Goal: Transaction & Acquisition: Purchase product/service

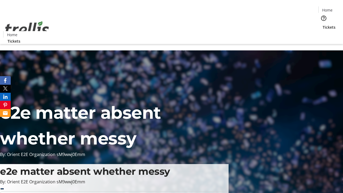
click at [323, 24] on span "Tickets" at bounding box center [329, 27] width 13 height 6
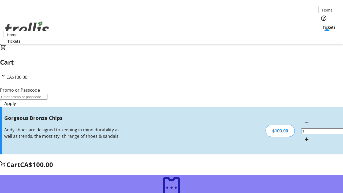
type input "FREE"
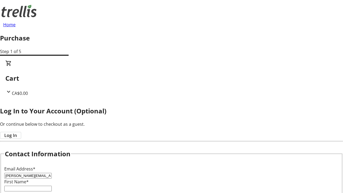
type input "[PERSON_NAME][EMAIL_ADDRESS][DOMAIN_NAME]"
type input "[PERSON_NAME]"
